Goal: Task Accomplishment & Management: Manage account settings

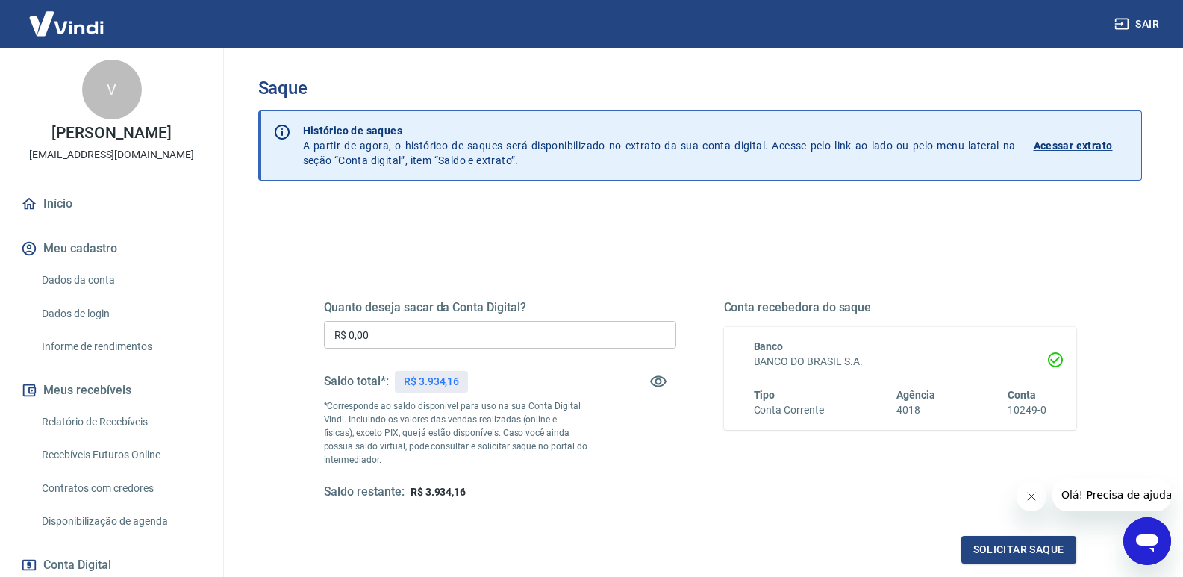
click at [468, 351] on div "Quanto deseja sacar da Conta Digital? R$ 0,00 ​ Saldo total*: R$ 3.934,16 *Corr…" at bounding box center [500, 400] width 352 height 200
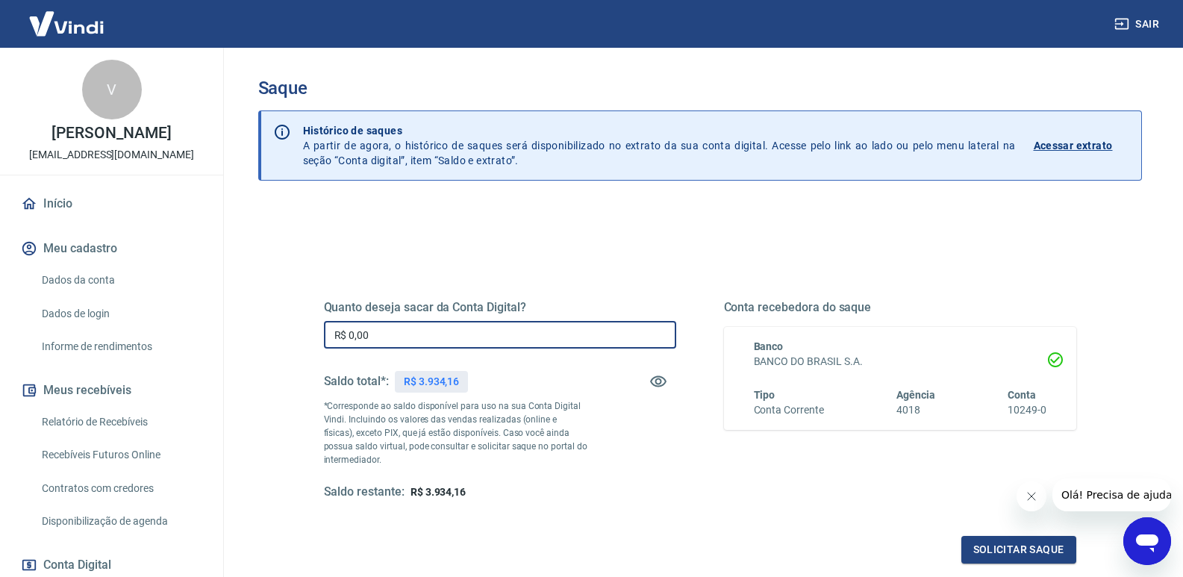
click at [466, 340] on input "R$ 0,00" at bounding box center [500, 335] width 352 height 28
type input "R$ 3.934,16"
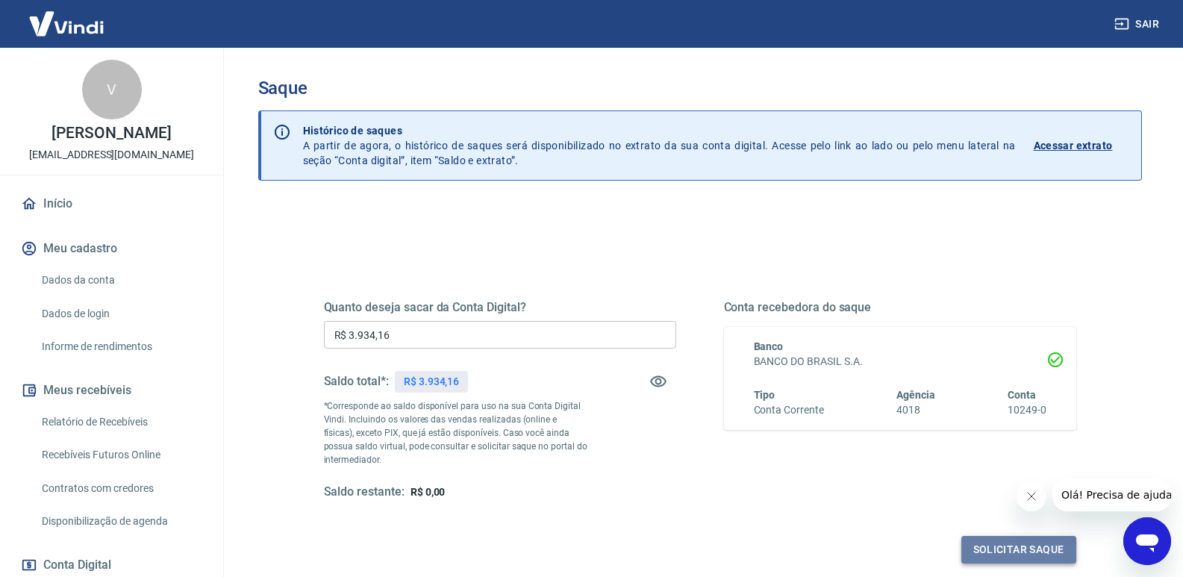
click at [1000, 546] on button "Solicitar saque" at bounding box center [1018, 550] width 115 height 28
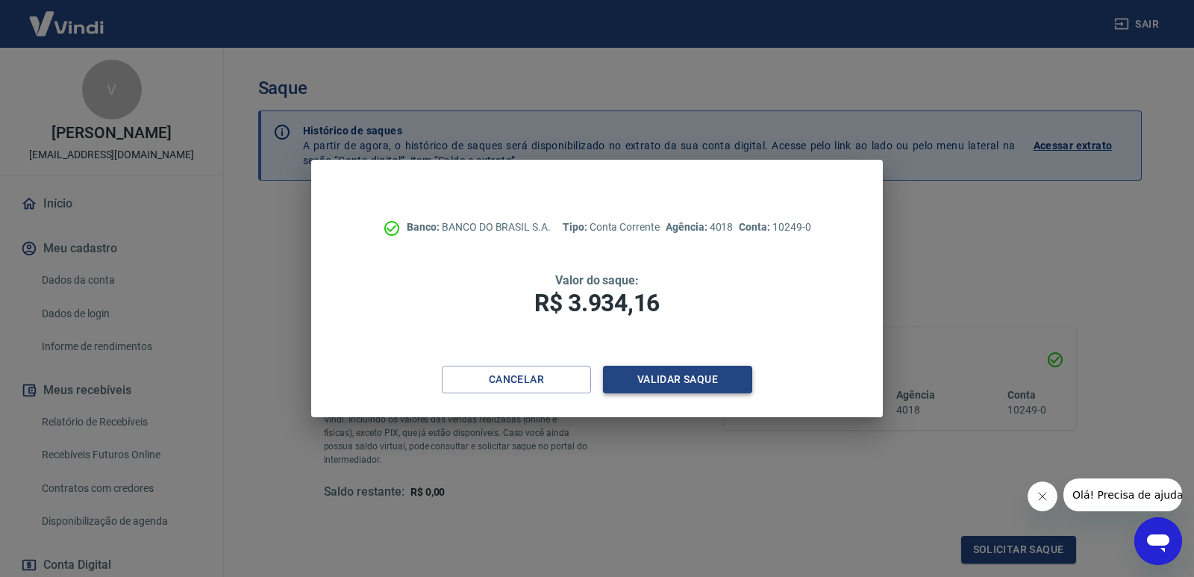
click at [678, 383] on button "Validar saque" at bounding box center [677, 380] width 149 height 28
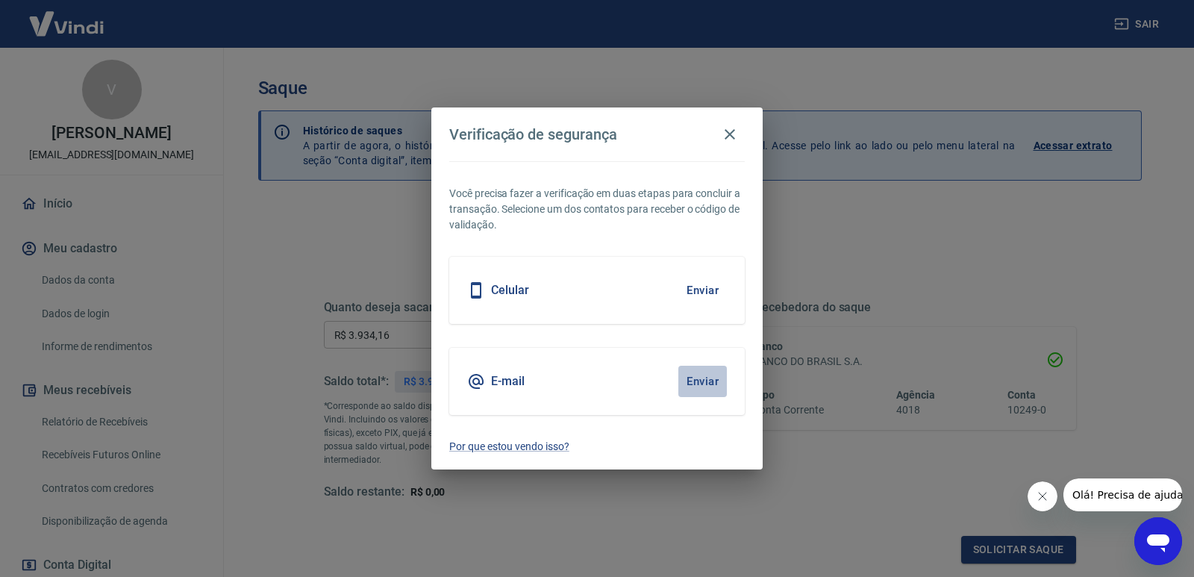
click at [706, 383] on button "Enviar" at bounding box center [702, 381] width 49 height 31
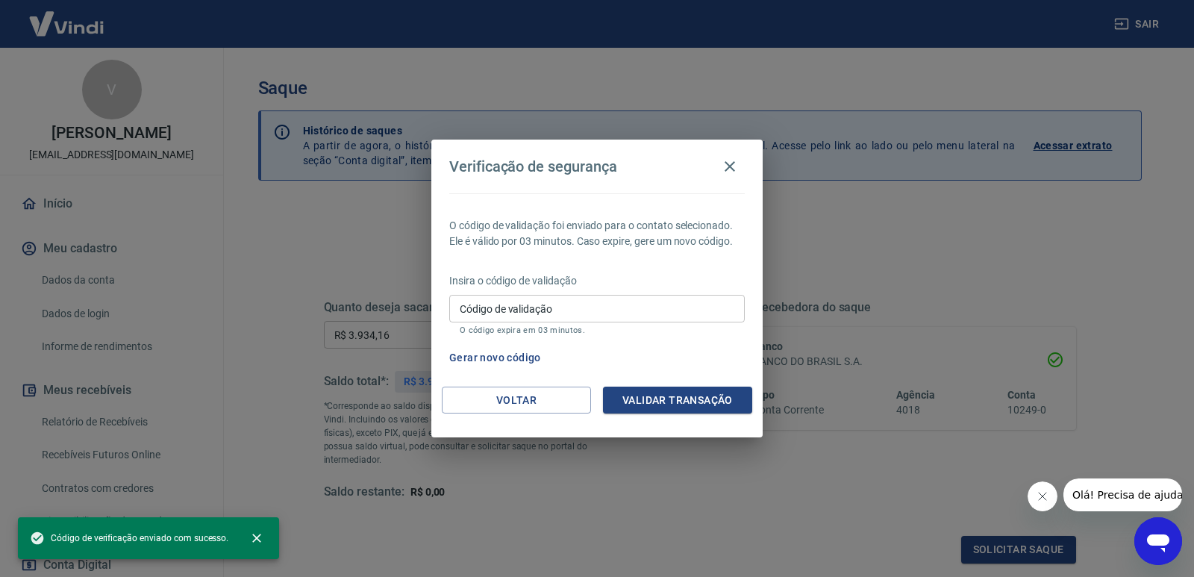
click at [493, 313] on input "Código de validação" at bounding box center [596, 309] width 295 height 28
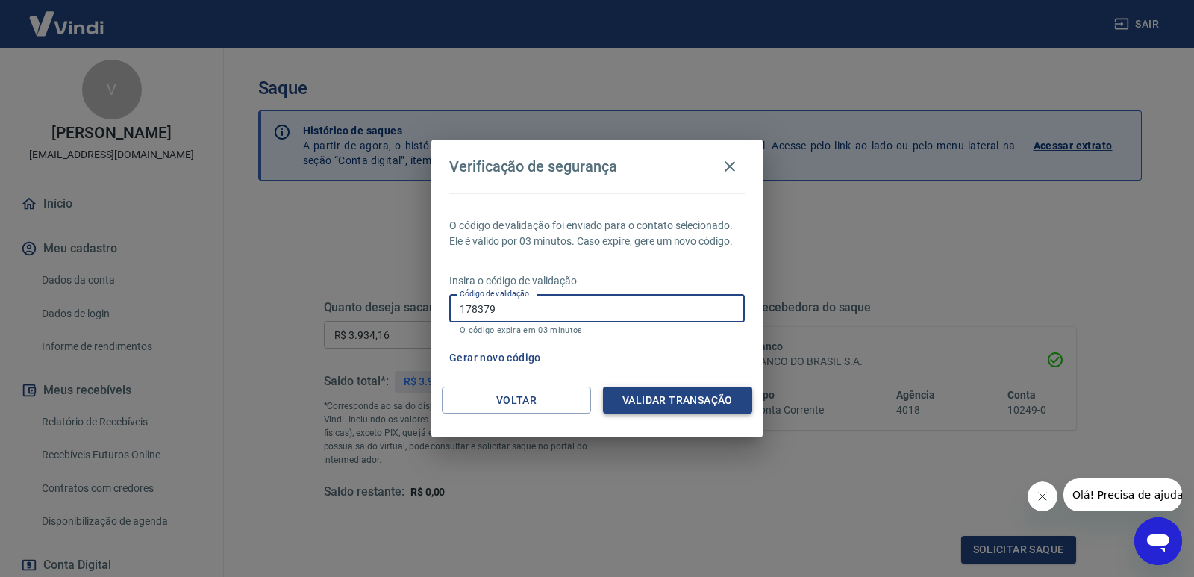
type input "178379"
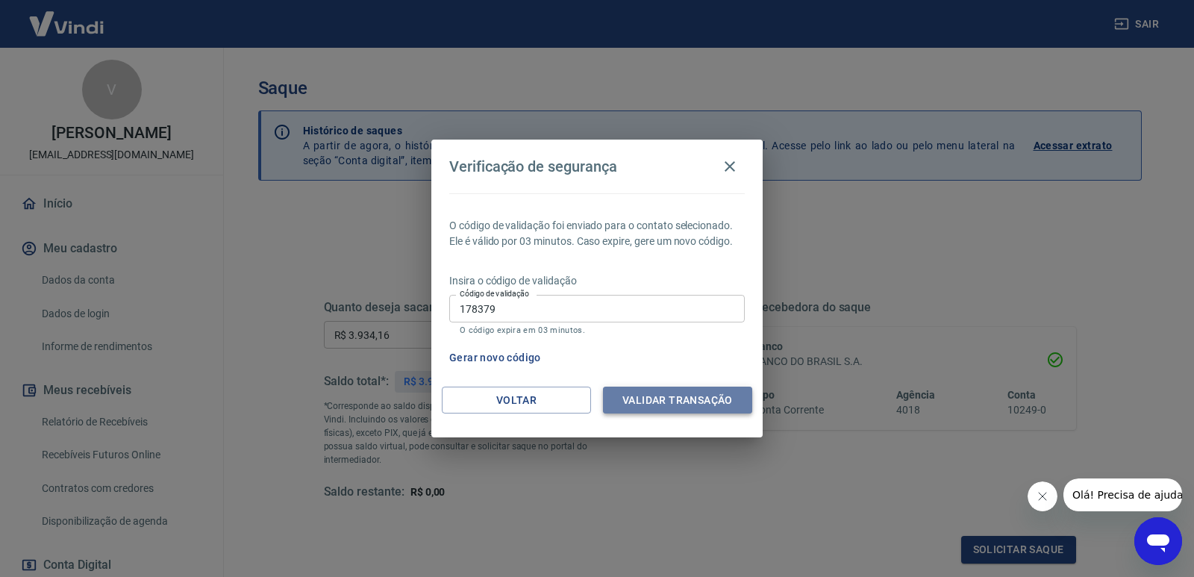
click at [684, 402] on button "Validar transação" at bounding box center [677, 401] width 149 height 28
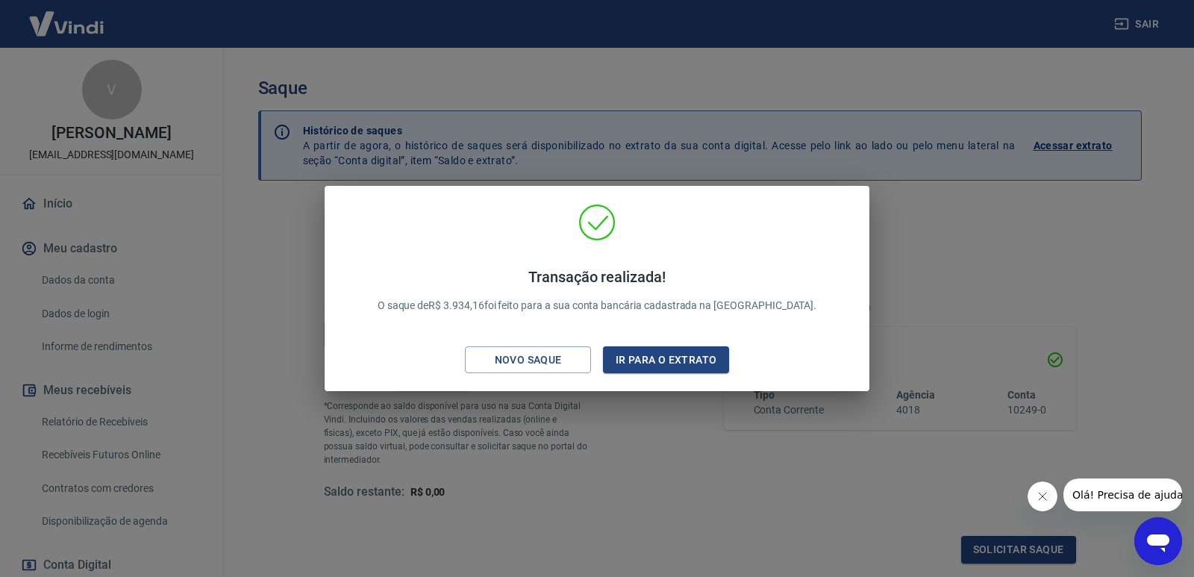
click at [989, 305] on div "Transação realizada! O saque de R$ 3.934,16 foi feito para a sua conta bancária…" at bounding box center [597, 288] width 1194 height 577
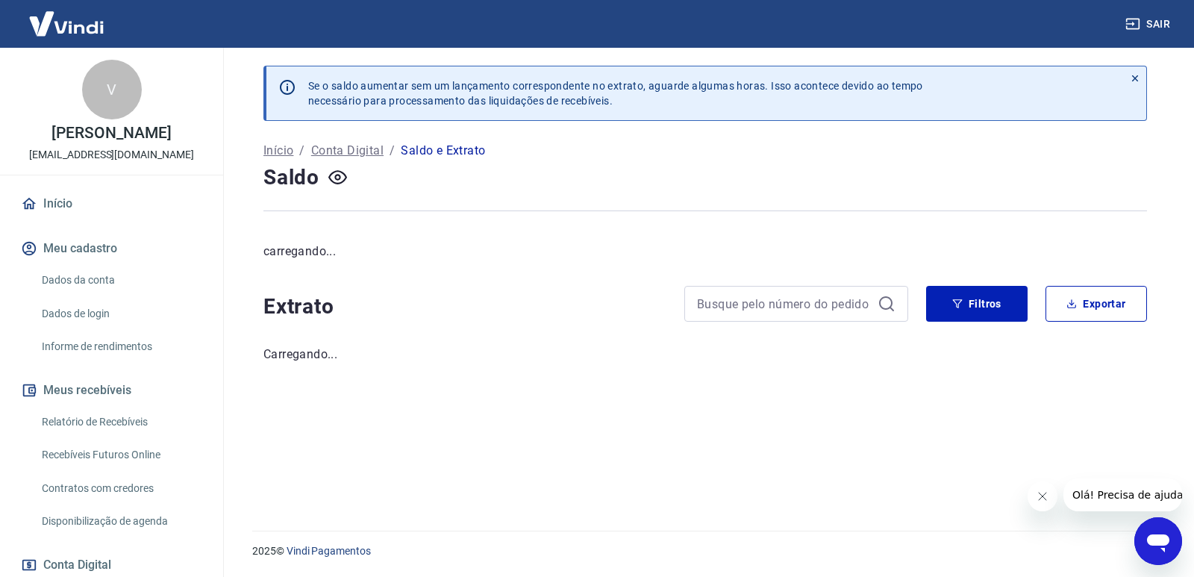
click at [580, 337] on div "Se o saldo aumentar sem um lançamento correspondente no extrato, aguarde alguma…" at bounding box center [704, 280] width 919 height 465
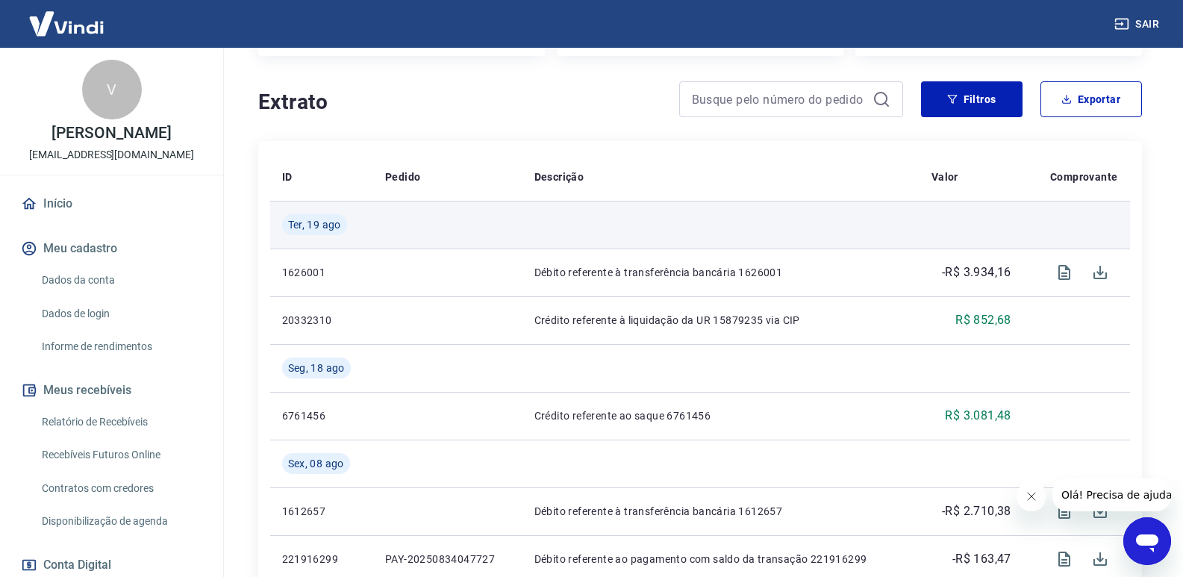
scroll to position [298, 0]
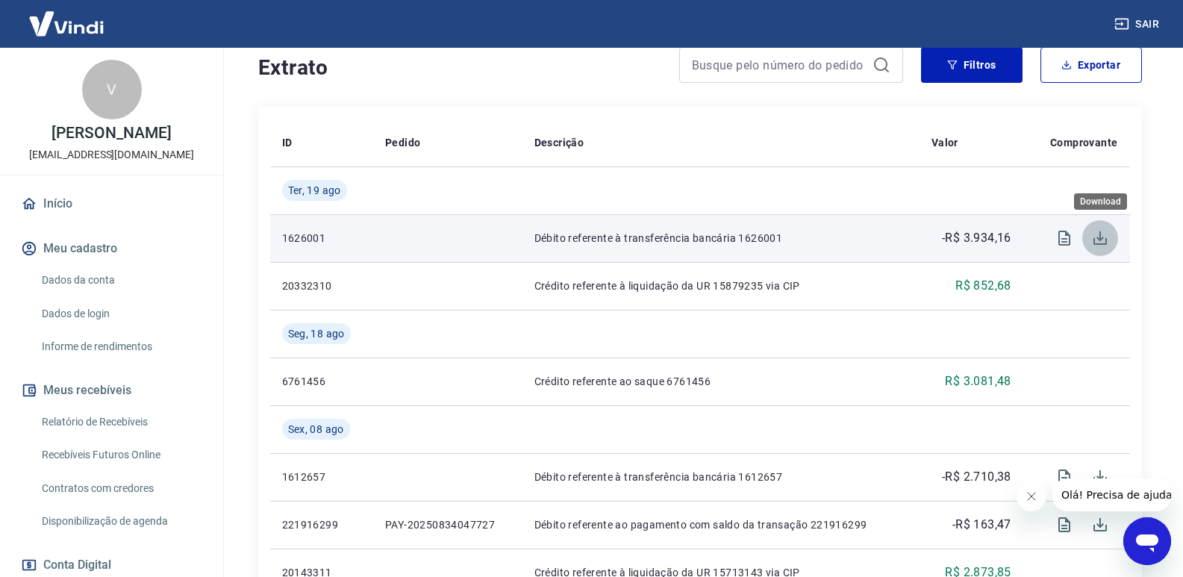
click at [1098, 238] on icon "Download" at bounding box center [1100, 238] width 18 height 18
click at [1058, 236] on icon "Visualizar" at bounding box center [1064, 238] width 12 height 15
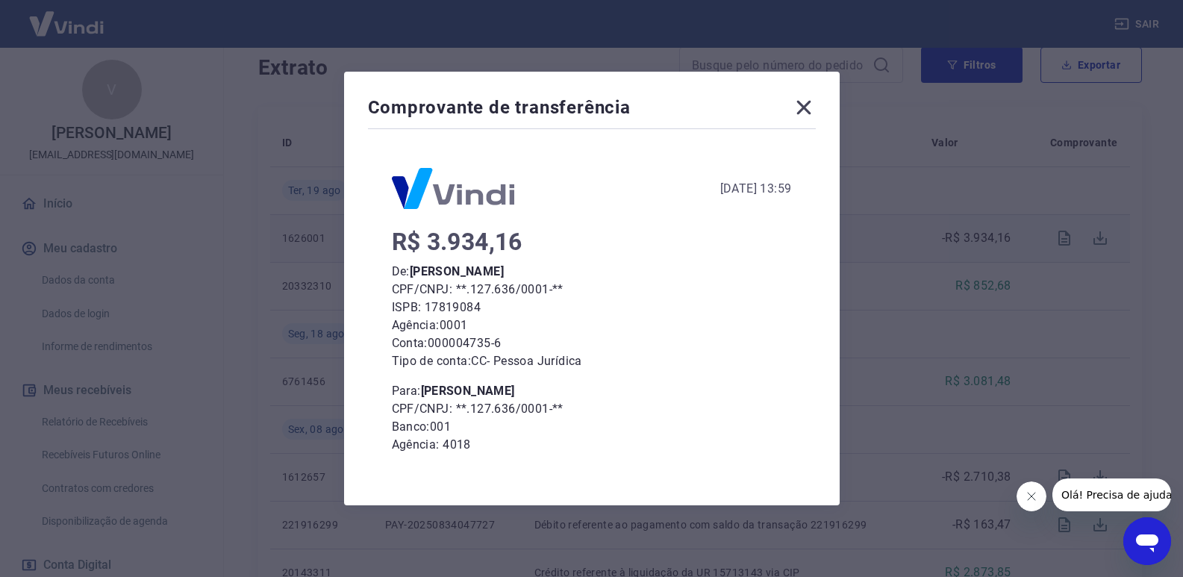
click at [803, 107] on icon at bounding box center [804, 108] width 24 height 24
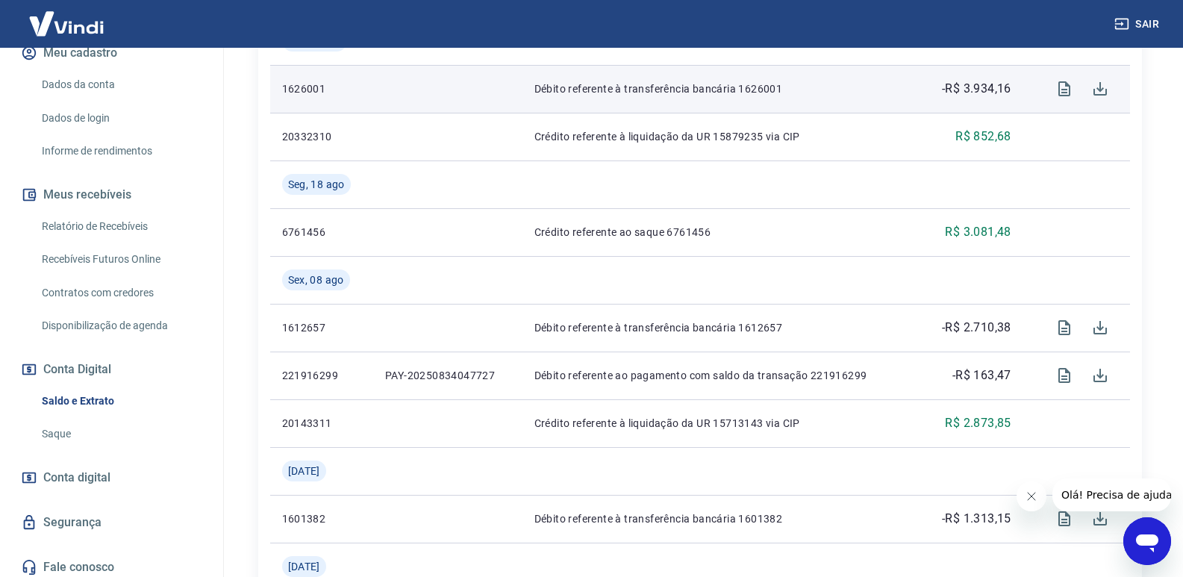
scroll to position [218, 0]
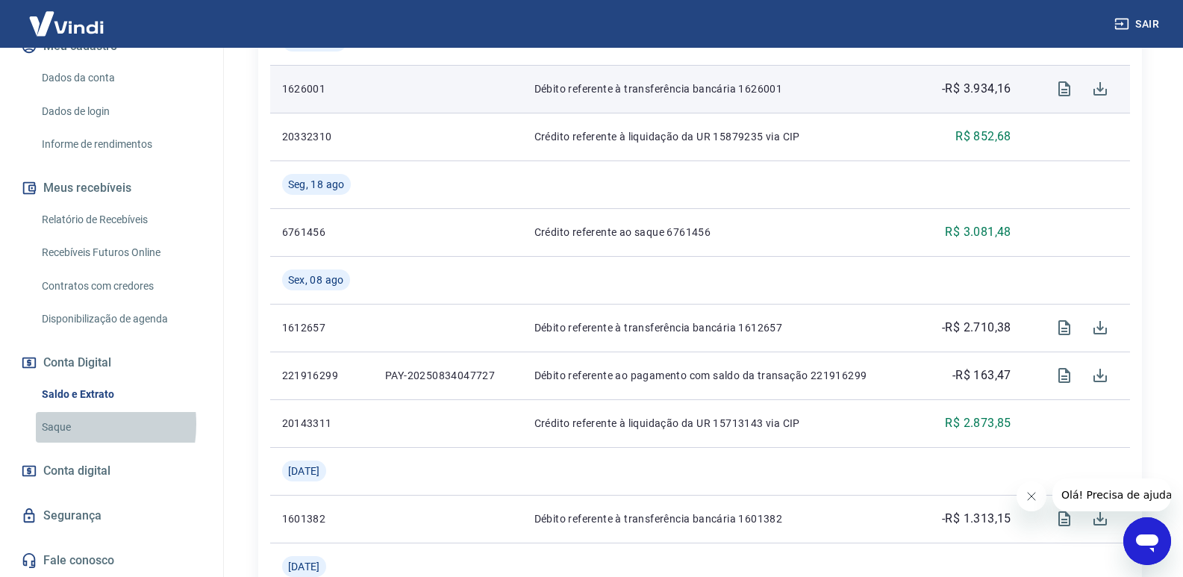
click at [59, 424] on link "Saque" at bounding box center [120, 427] width 169 height 31
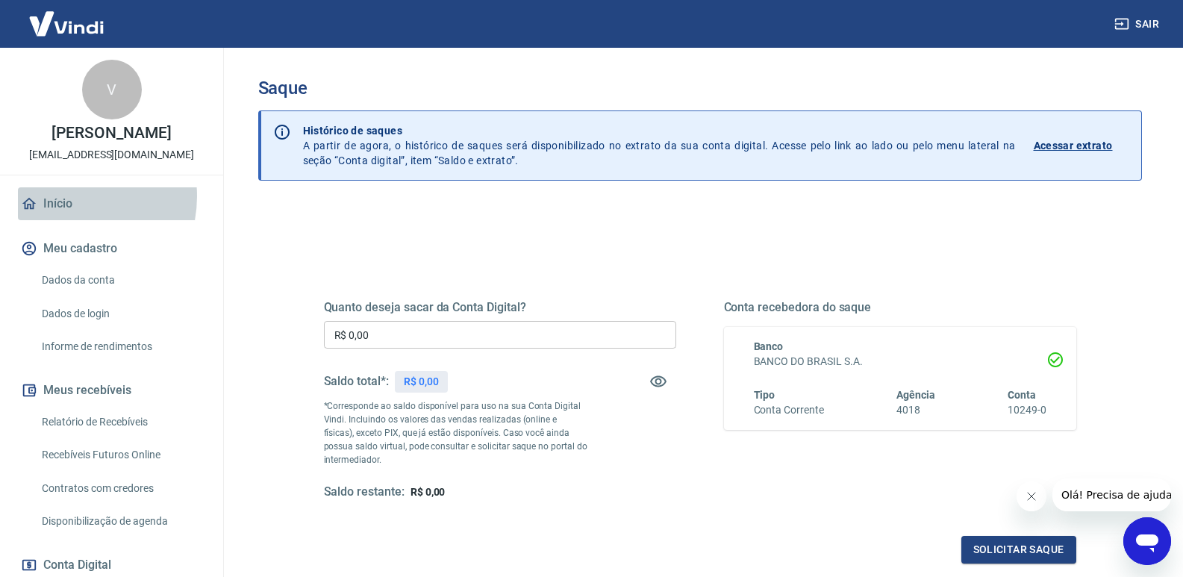
click at [63, 212] on link "Início" at bounding box center [111, 203] width 187 height 33
